Goal: Entertainment & Leisure: Browse casually

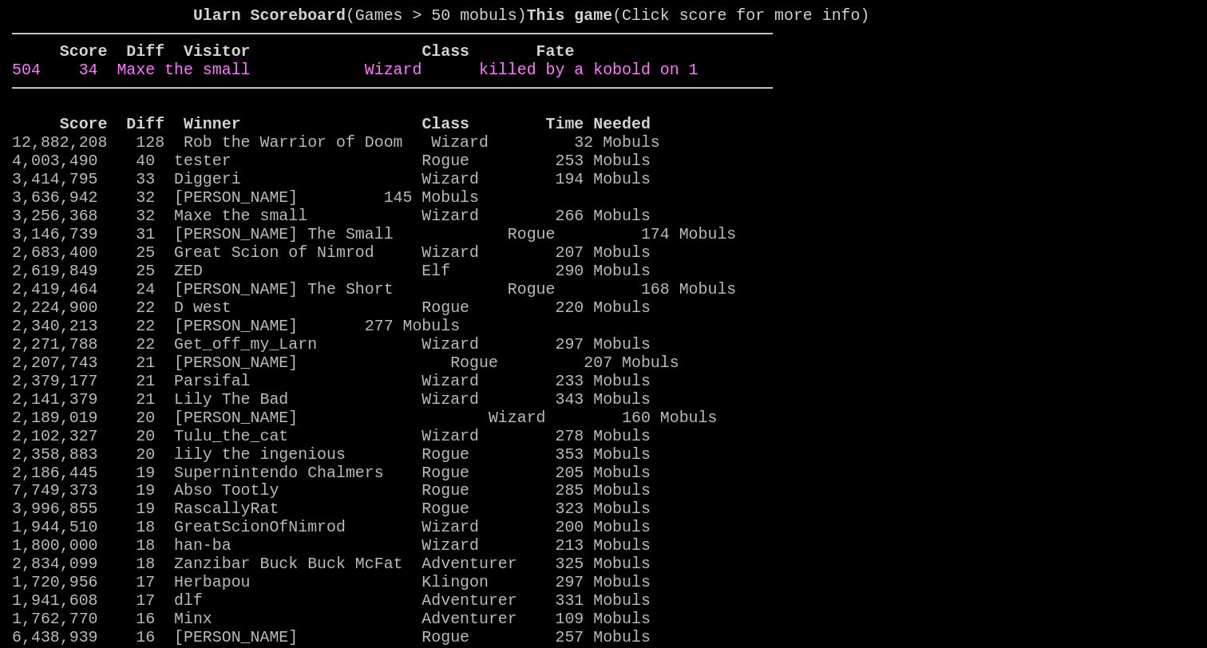
click at [585, 79] on link "504 34 Maxe the small Wizard killed by a kobold on 1" at bounding box center [355, 70] width 686 height 18
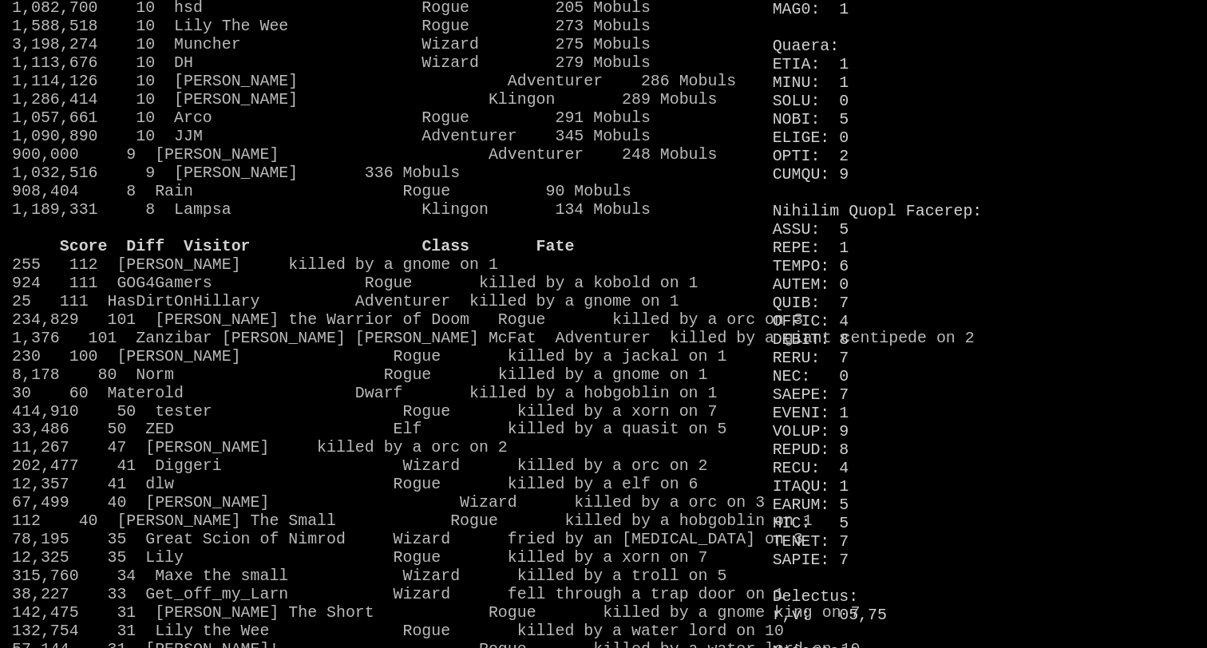
scroll to position [1238, 0]
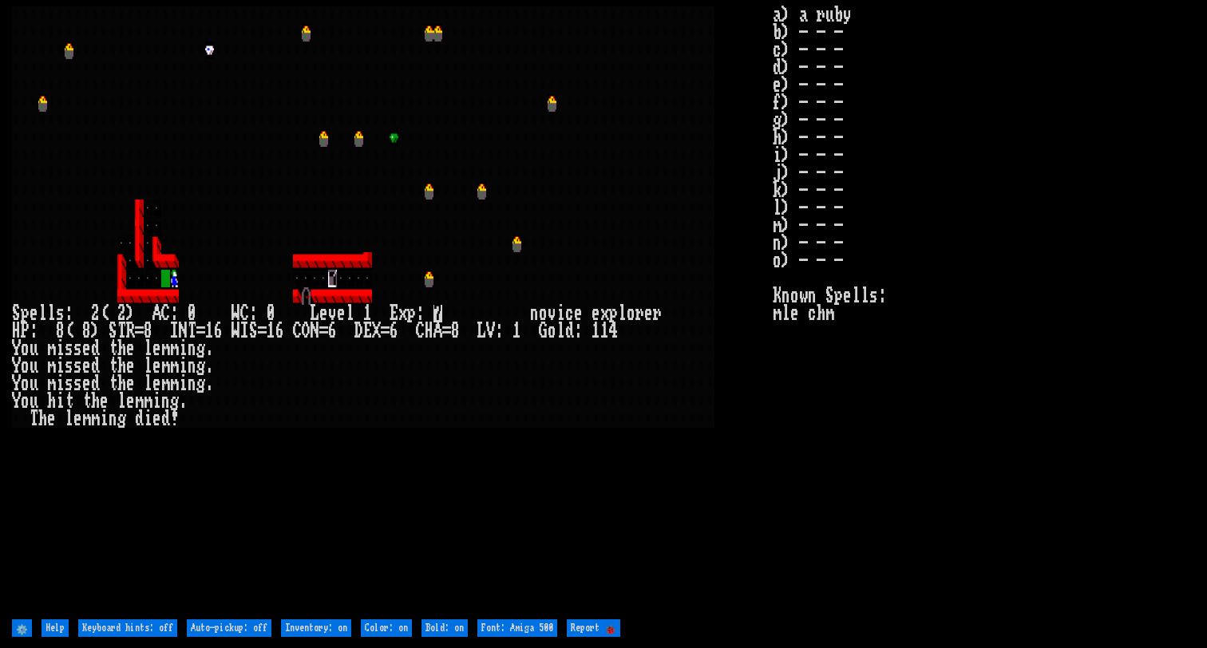
click at [570, 448] on larn at bounding box center [392, 310] width 761 height 609
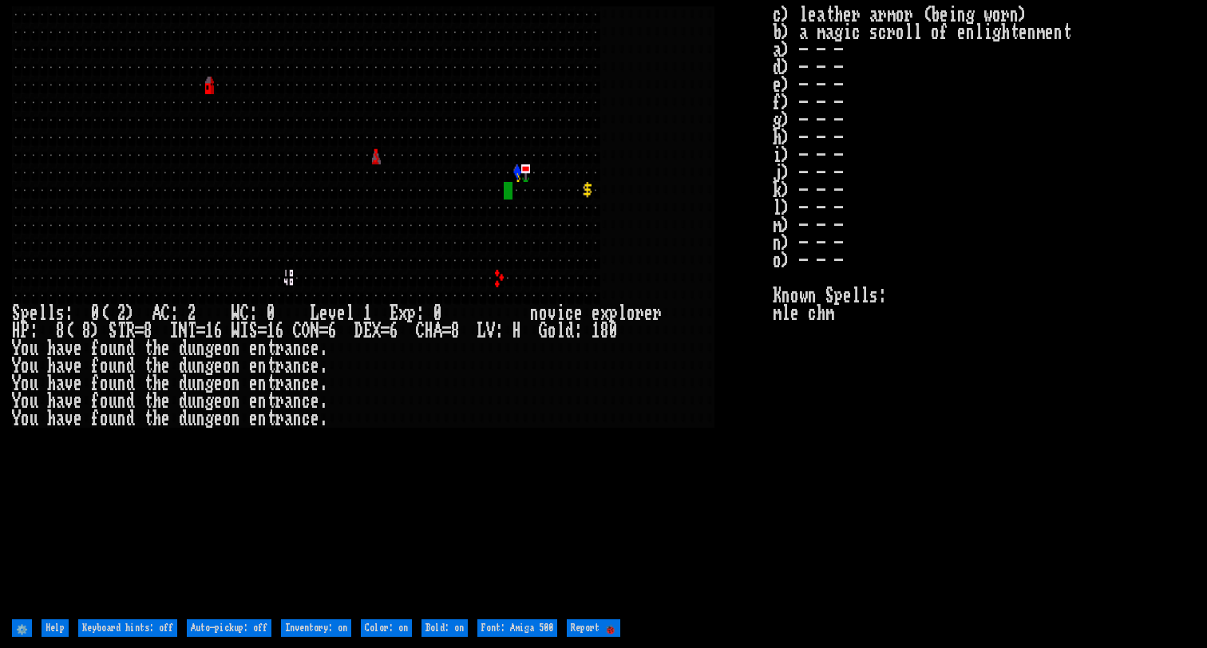
click at [724, 523] on larn at bounding box center [392, 310] width 761 height 609
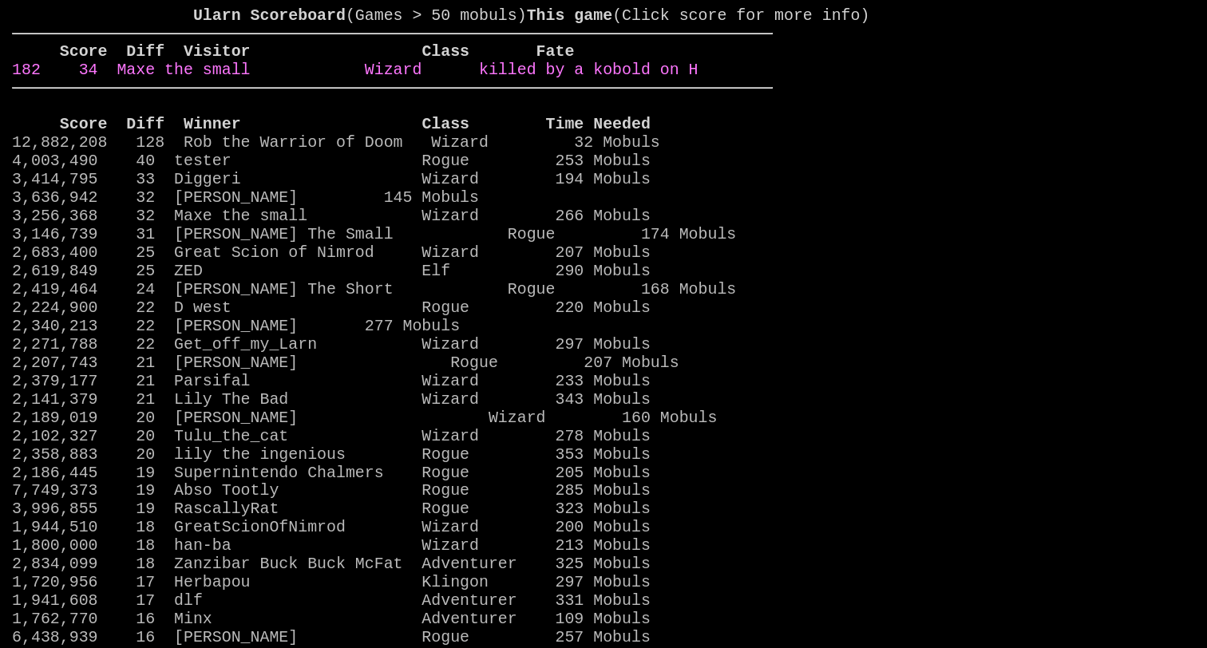
click at [698, 79] on link "182 34 Maxe the small Wizard killed by a kobold on H" at bounding box center [355, 70] width 686 height 18
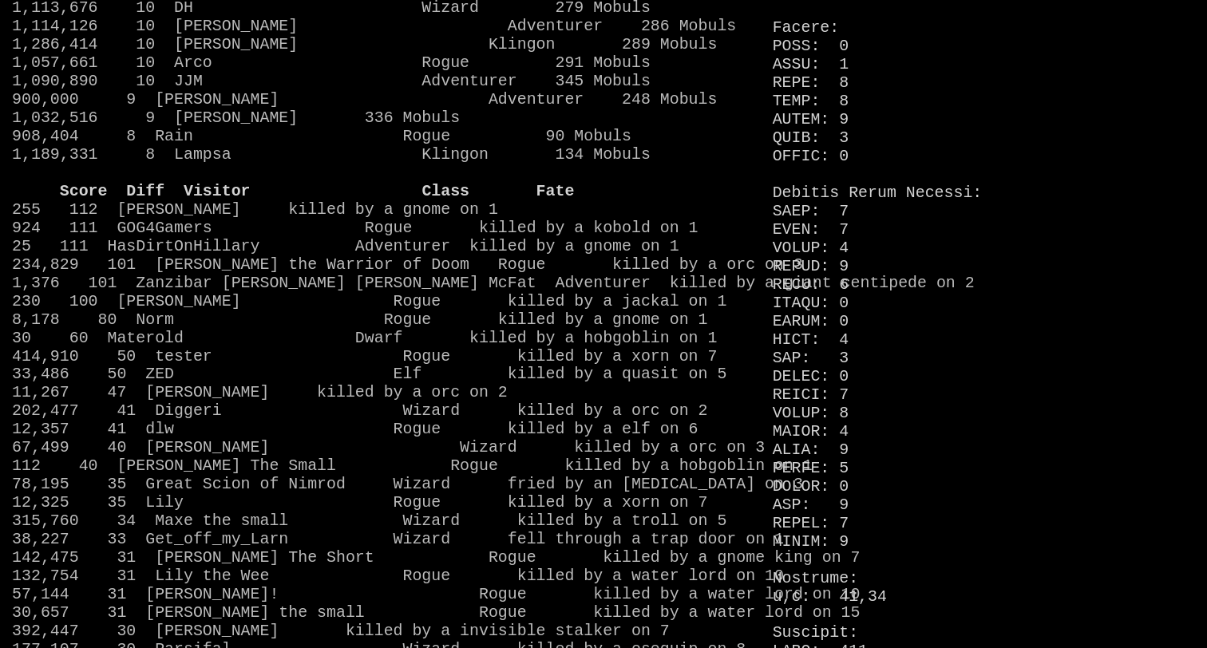
scroll to position [1287, 0]
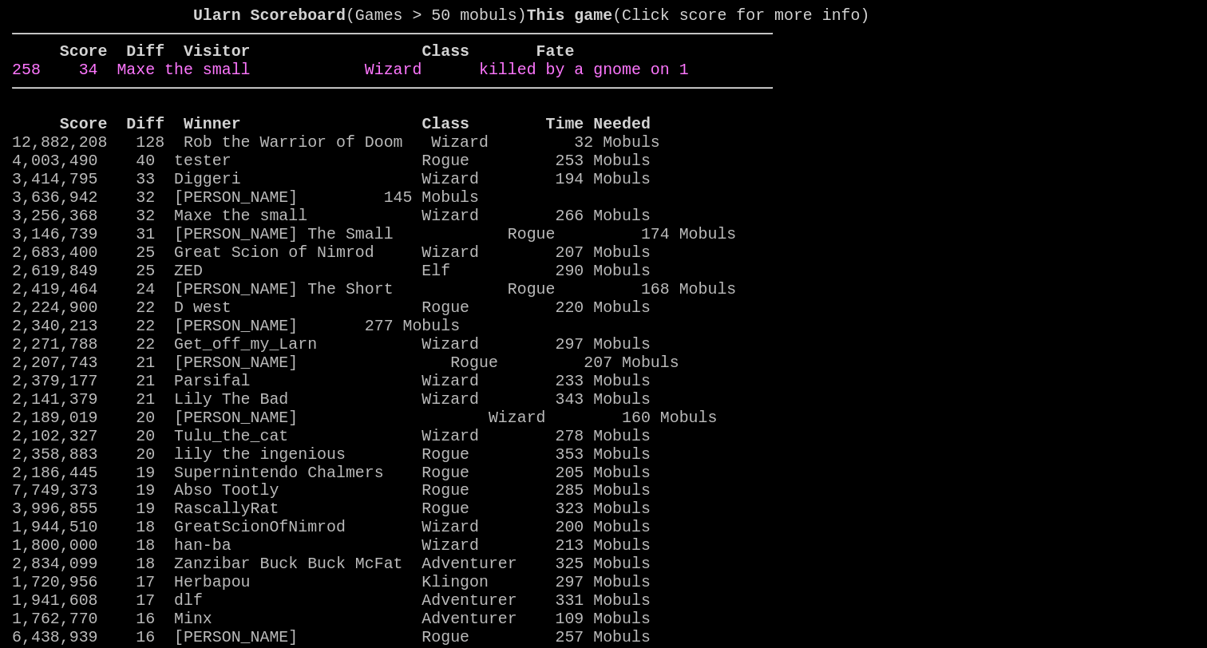
click at [688, 79] on link "258 34 Maxe the small Wizard killed by a gnome on 1" at bounding box center [350, 70] width 676 height 18
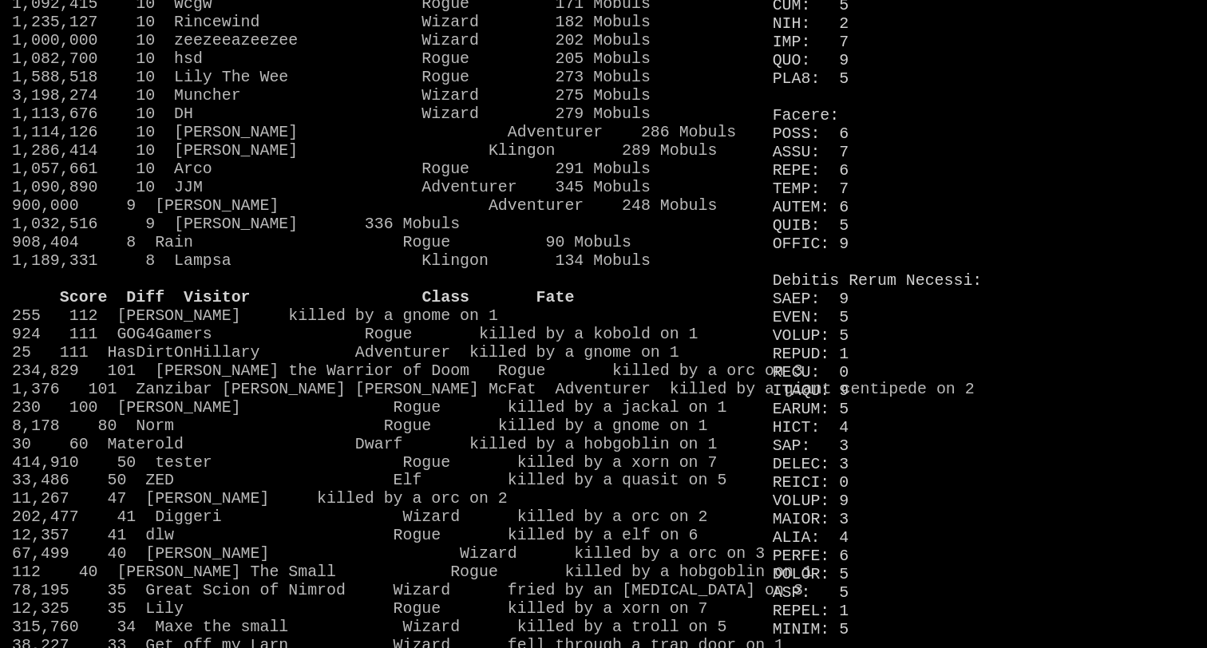
scroll to position [1186, 0]
